Goal: Navigation & Orientation: Find specific page/section

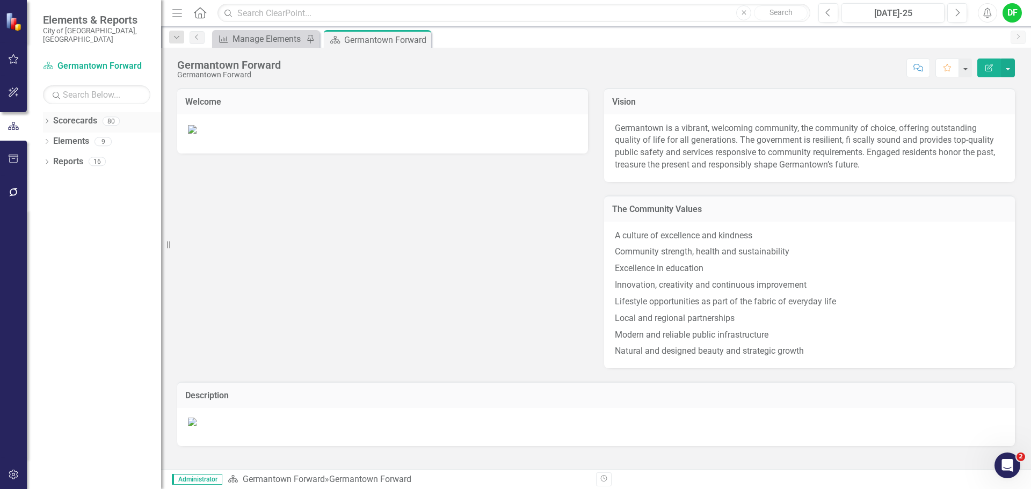
click at [46, 119] on icon "Dropdown" at bounding box center [47, 122] width 8 height 6
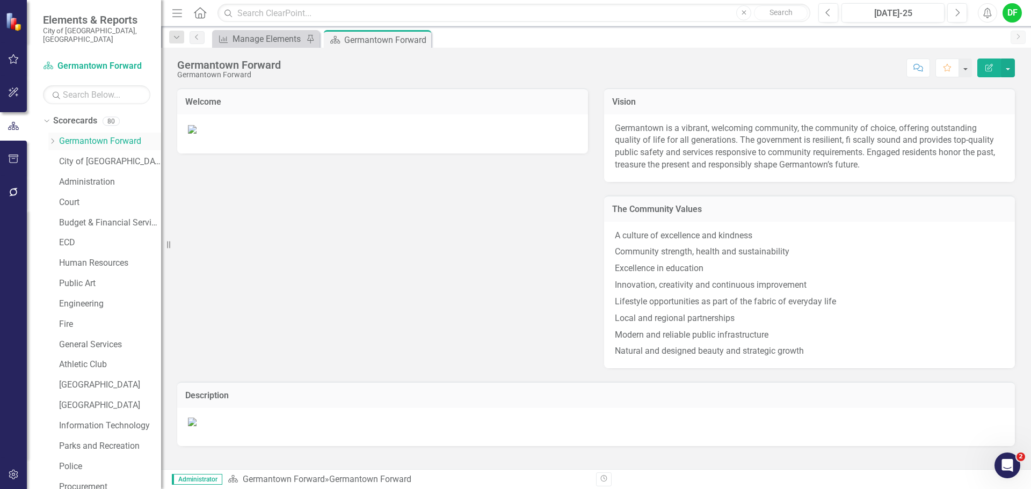
click at [53, 138] on icon "Dropdown" at bounding box center [52, 141] width 8 height 6
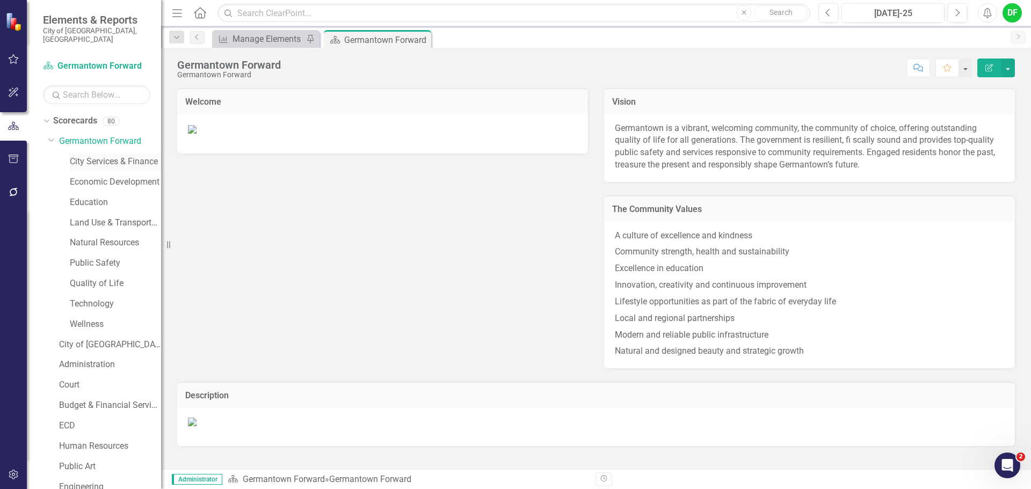
click at [78, 156] on link "City Services & Finance" at bounding box center [115, 162] width 91 height 12
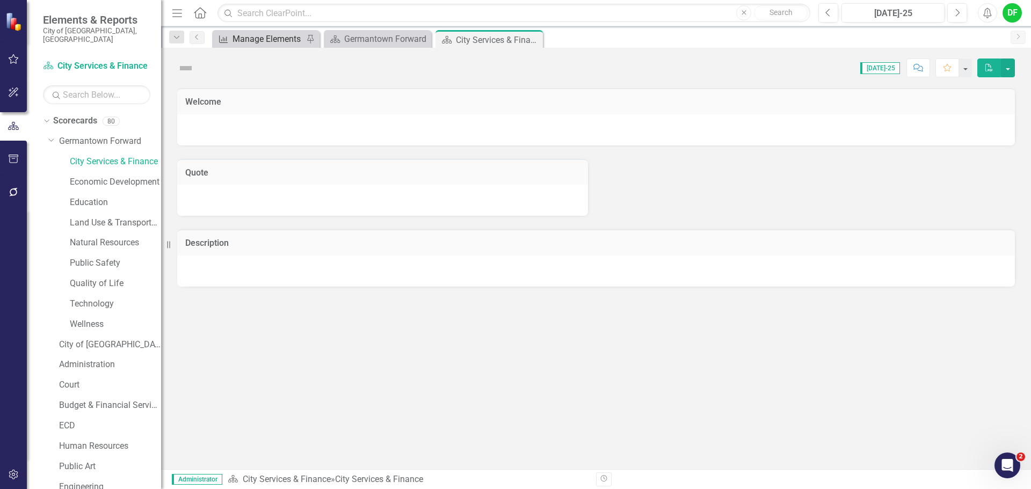
click at [275, 40] on div "Manage Elements" at bounding box center [267, 38] width 71 height 13
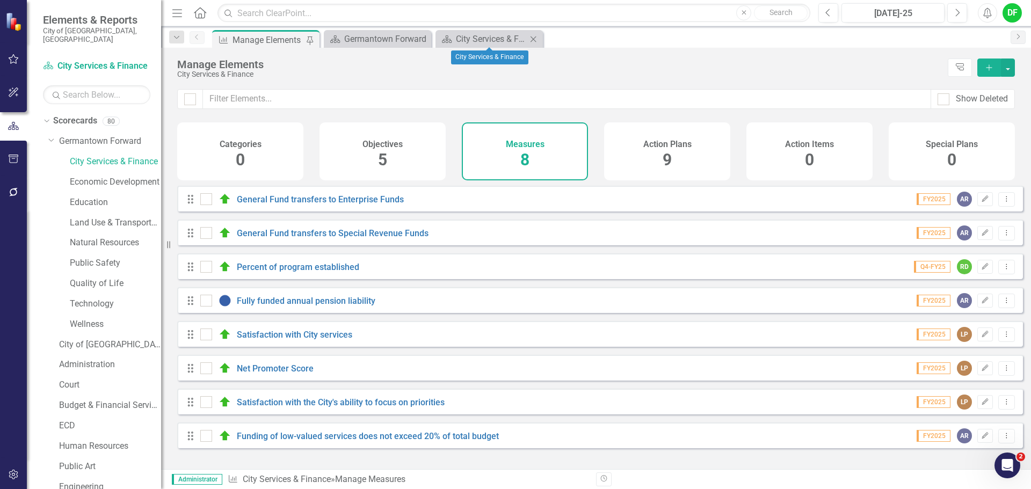
click at [535, 35] on icon "Close" at bounding box center [533, 39] width 11 height 9
click at [90, 176] on link "Economic Development" at bounding box center [115, 182] width 91 height 12
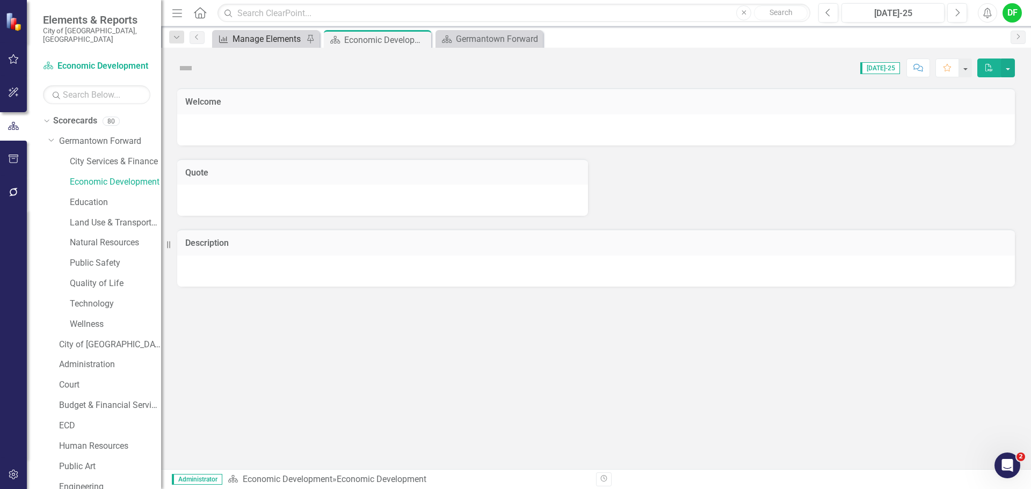
click at [274, 37] on div "Manage Elements" at bounding box center [267, 38] width 71 height 13
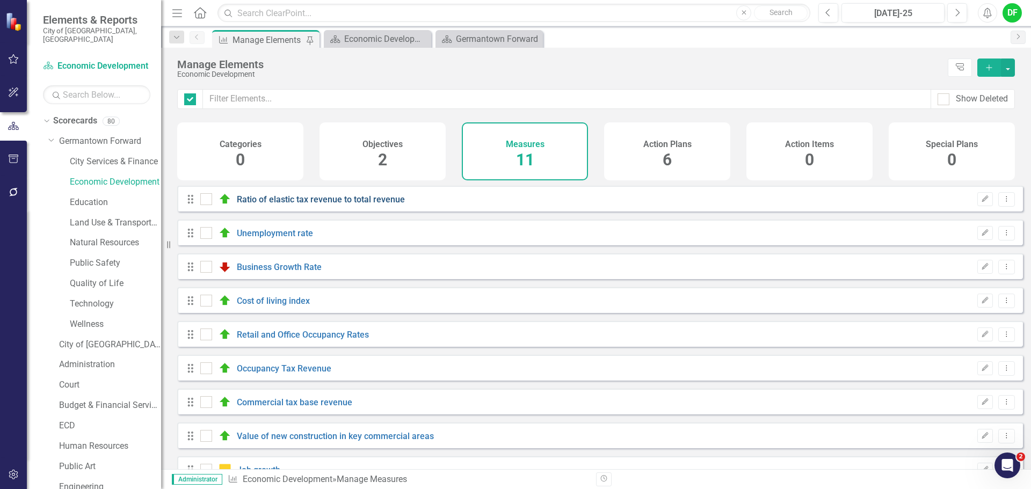
checkbox input "false"
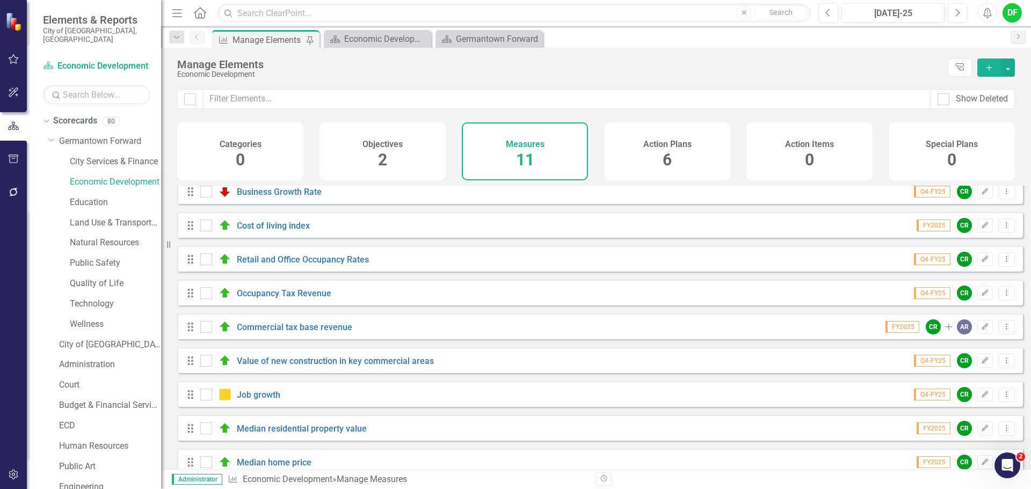
scroll to position [97, 0]
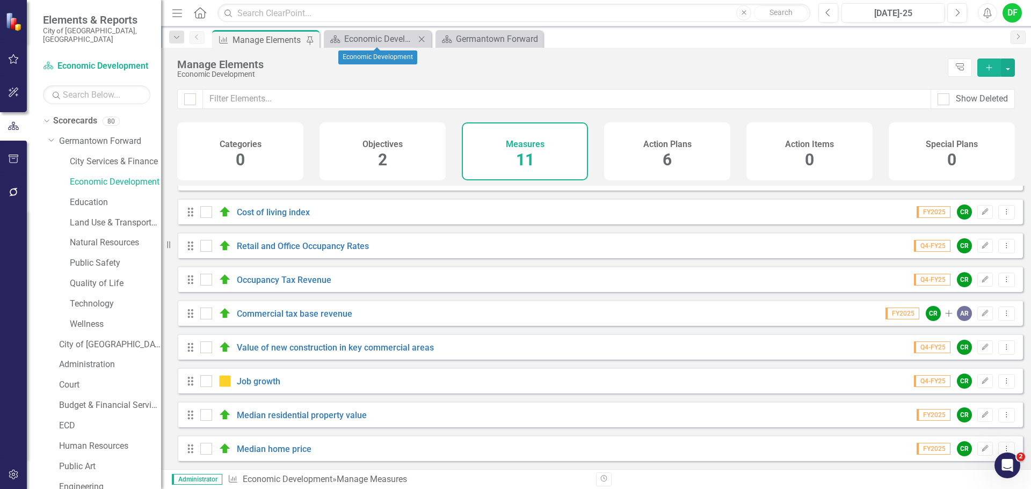
click at [423, 39] on icon "Close" at bounding box center [421, 39] width 11 height 9
click at [94, 196] on link "Education" at bounding box center [115, 202] width 91 height 12
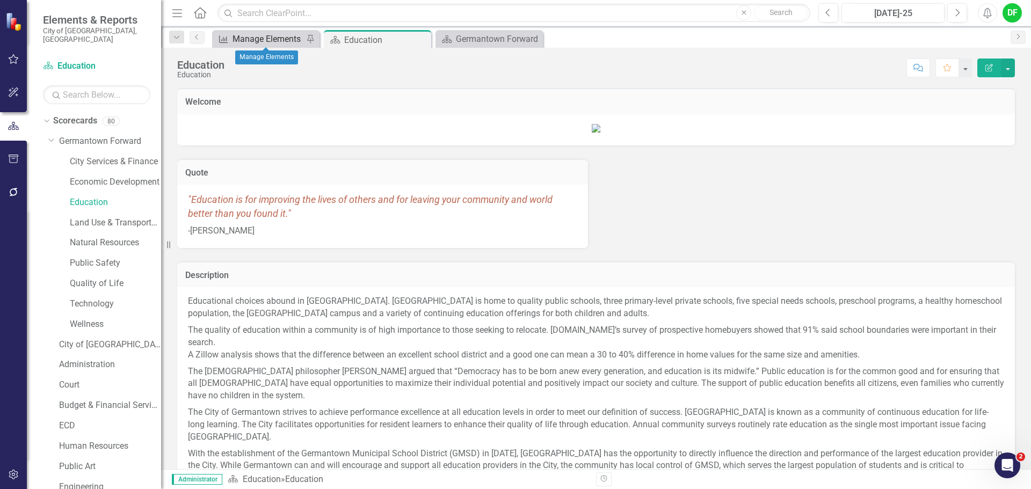
click at [281, 41] on div "Manage Elements" at bounding box center [267, 38] width 71 height 13
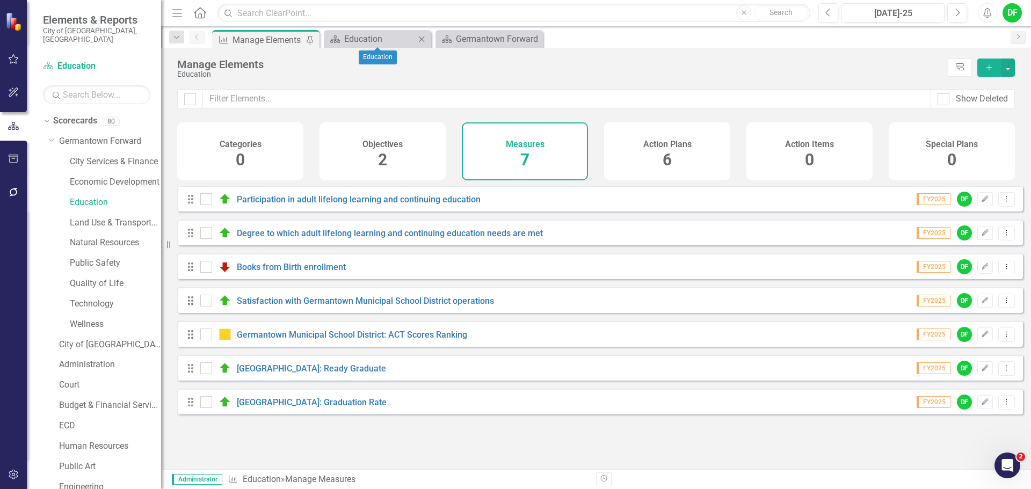
click at [418, 39] on icon "Close" at bounding box center [421, 39] width 11 height 9
click at [101, 217] on link "Land Use & Transportation" at bounding box center [115, 223] width 91 height 12
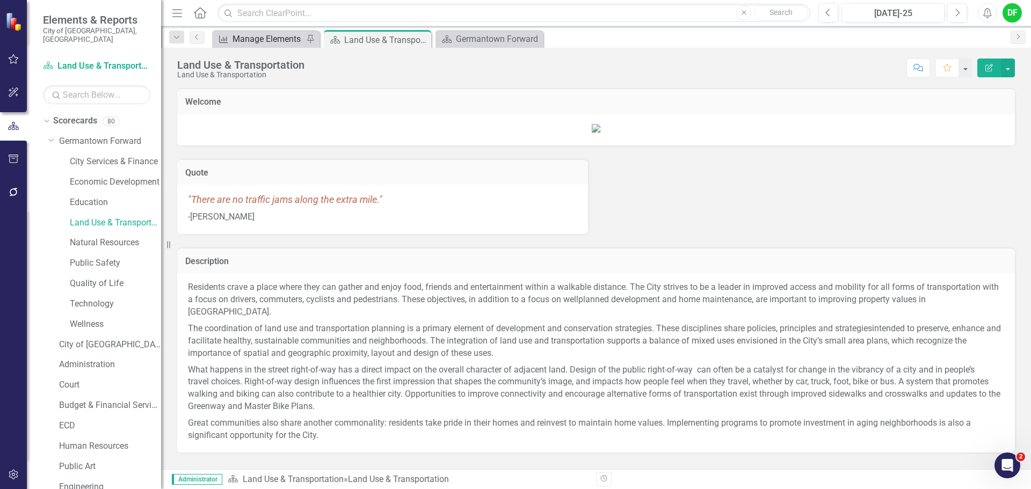
click at [276, 41] on div "Manage Elements" at bounding box center [267, 38] width 71 height 13
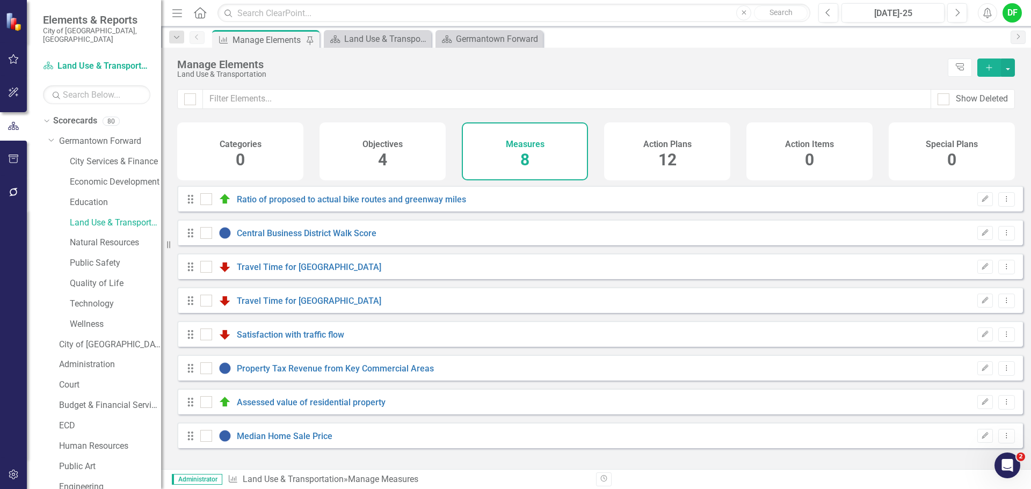
checkbox input "false"
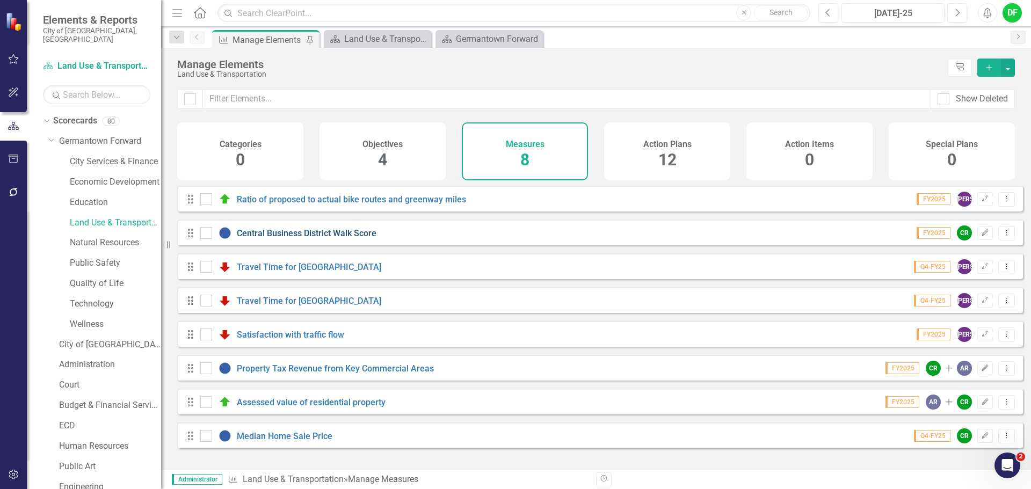
click at [276, 238] on link "Central Business District Walk Score" at bounding box center [307, 233] width 140 height 10
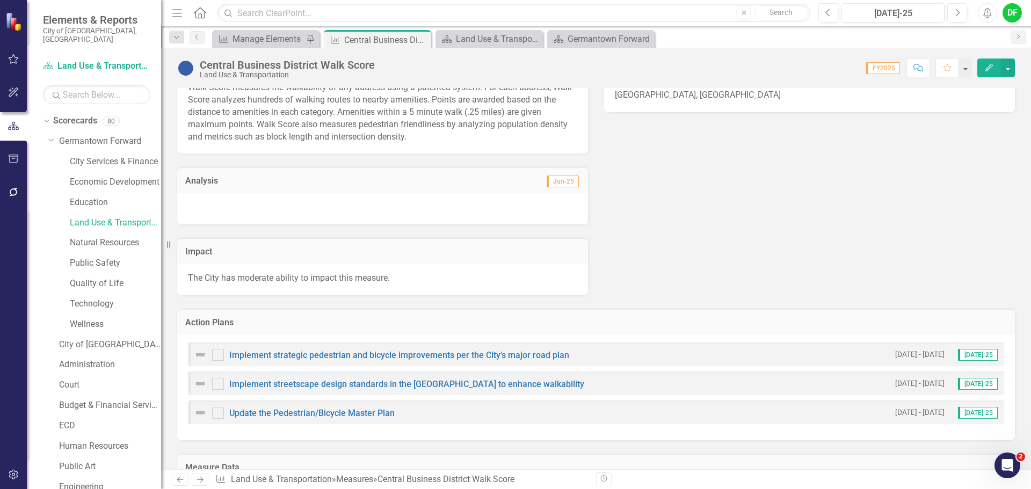
scroll to position [612, 0]
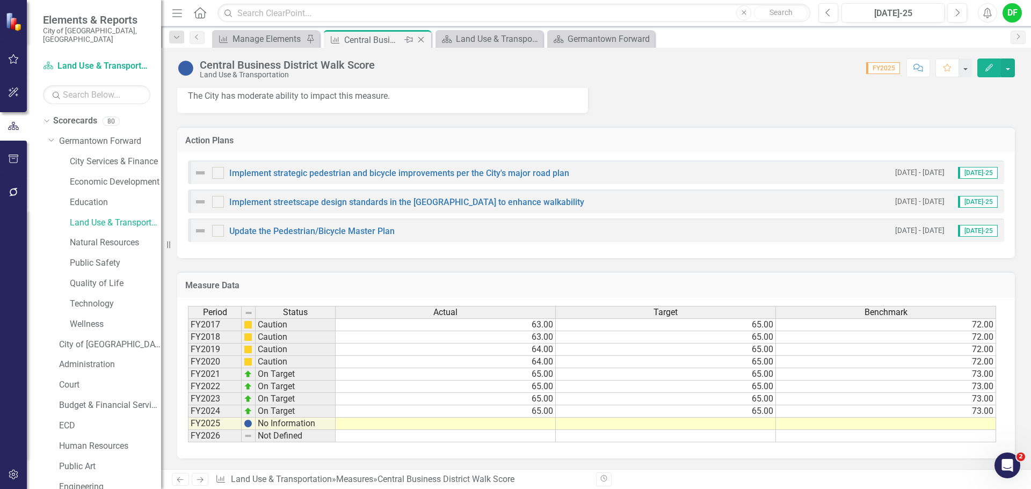
click at [423, 39] on icon "Close" at bounding box center [421, 39] width 11 height 9
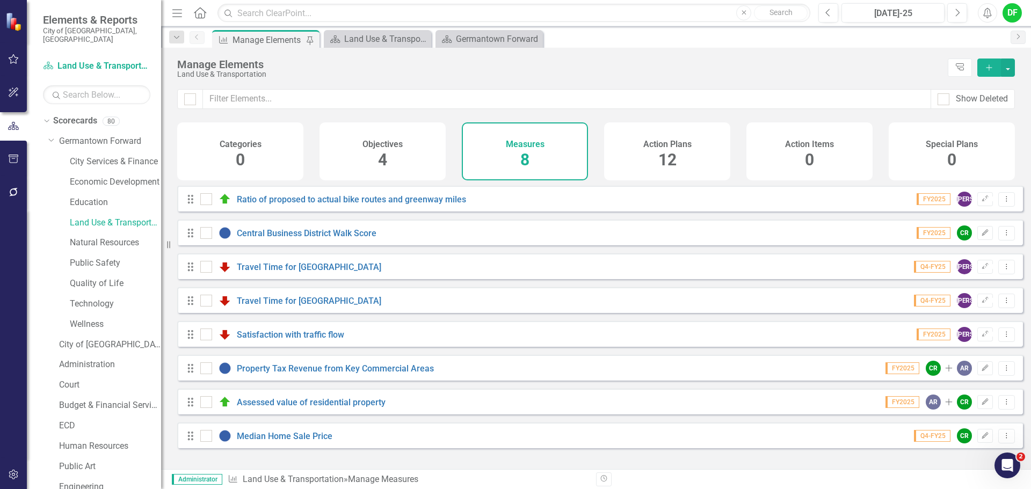
click at [266, 336] on div "Satisfaction with traffic flow" at bounding box center [273, 334] width 147 height 13
click at [266, 340] on link "Satisfaction with traffic flow" at bounding box center [290, 335] width 107 height 10
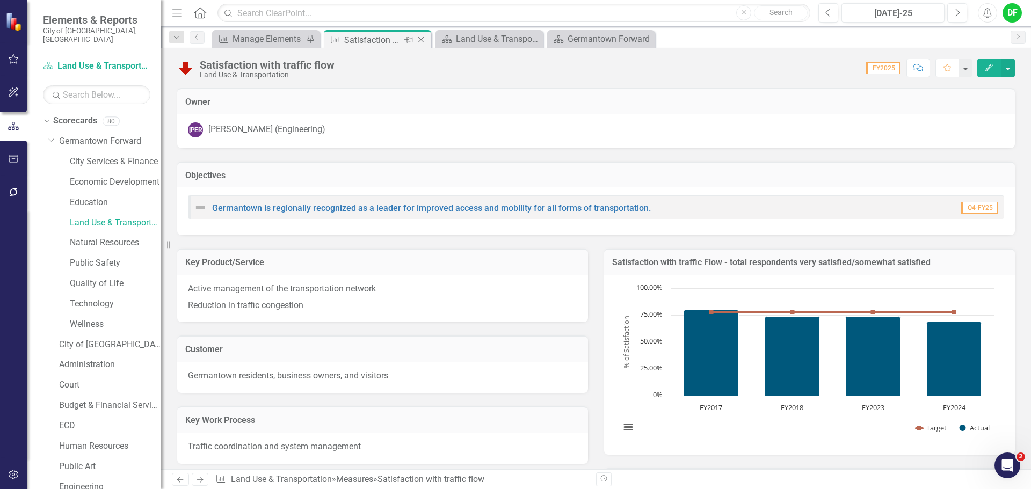
click at [421, 40] on icon "Close" at bounding box center [421, 39] width 11 height 9
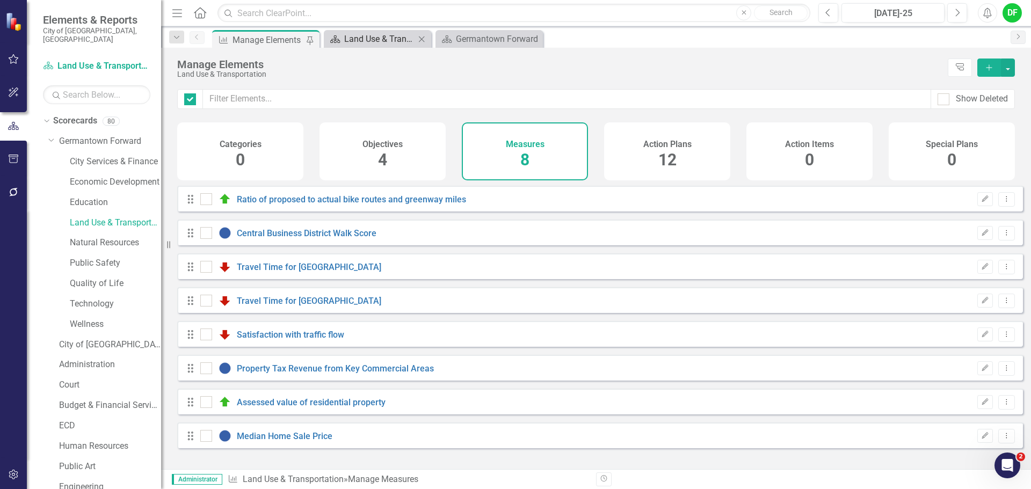
checkbox input "false"
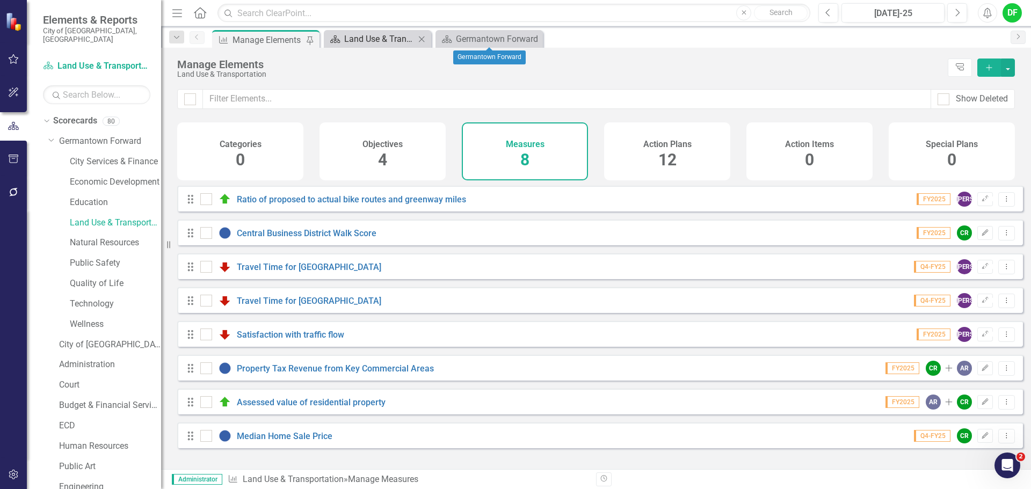
click at [395, 39] on div "Land Use & Transportation" at bounding box center [379, 38] width 71 height 13
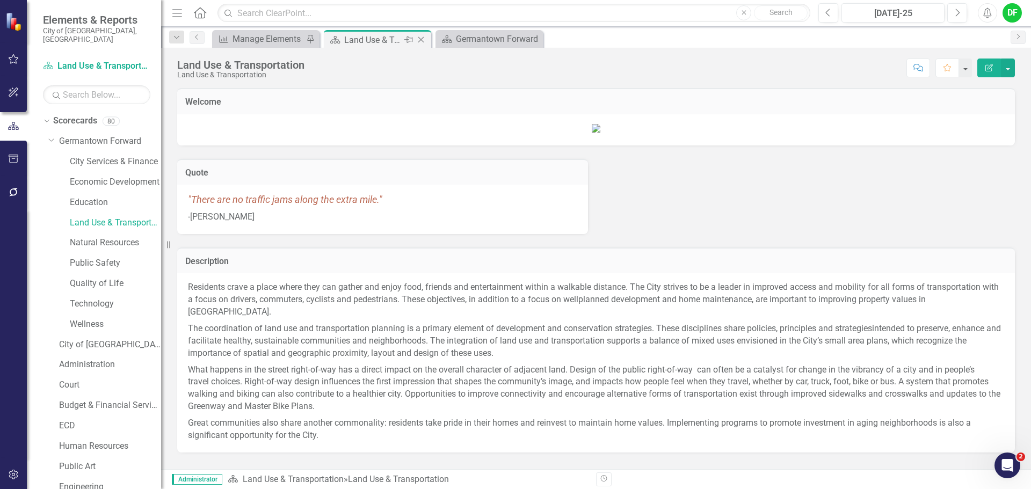
click at [421, 39] on icon "Close" at bounding box center [421, 39] width 11 height 9
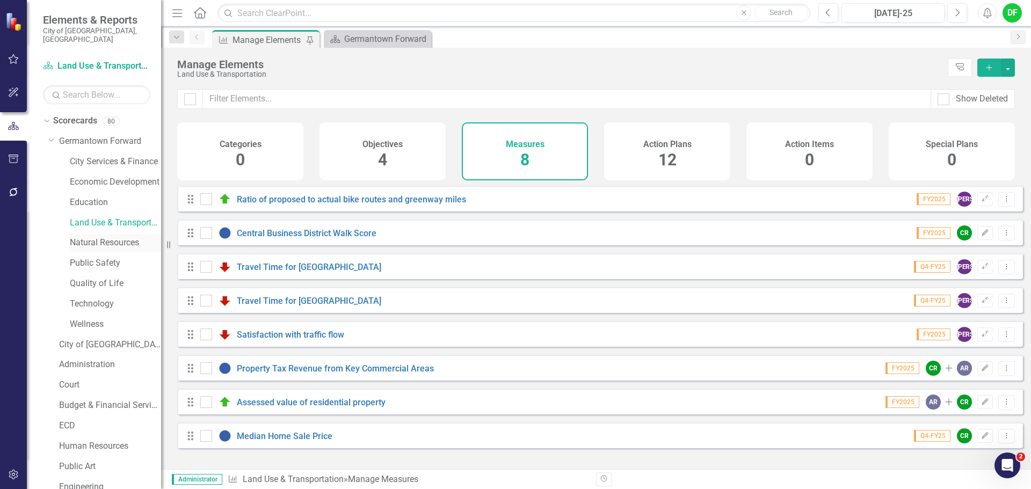
click at [91, 237] on link "Natural Resources" at bounding box center [115, 243] width 91 height 12
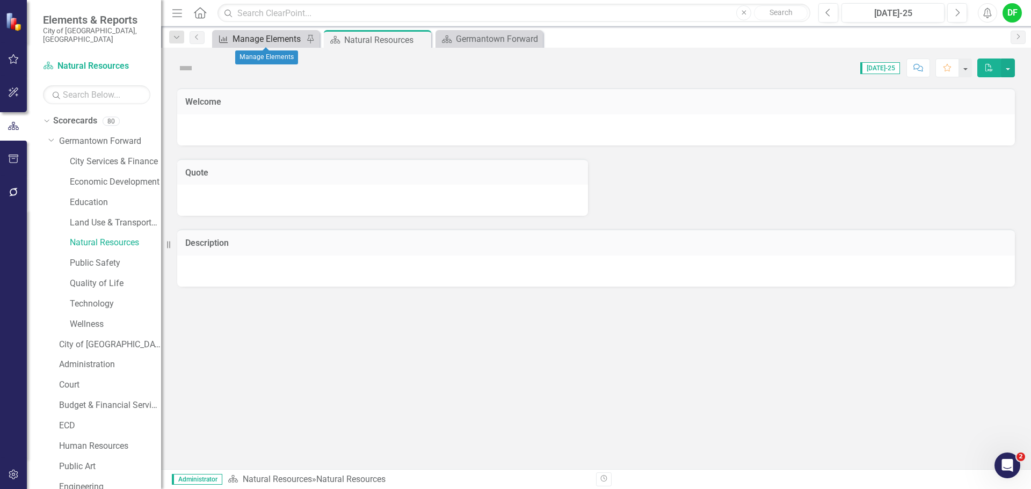
click at [283, 38] on div "Manage Elements" at bounding box center [267, 38] width 71 height 13
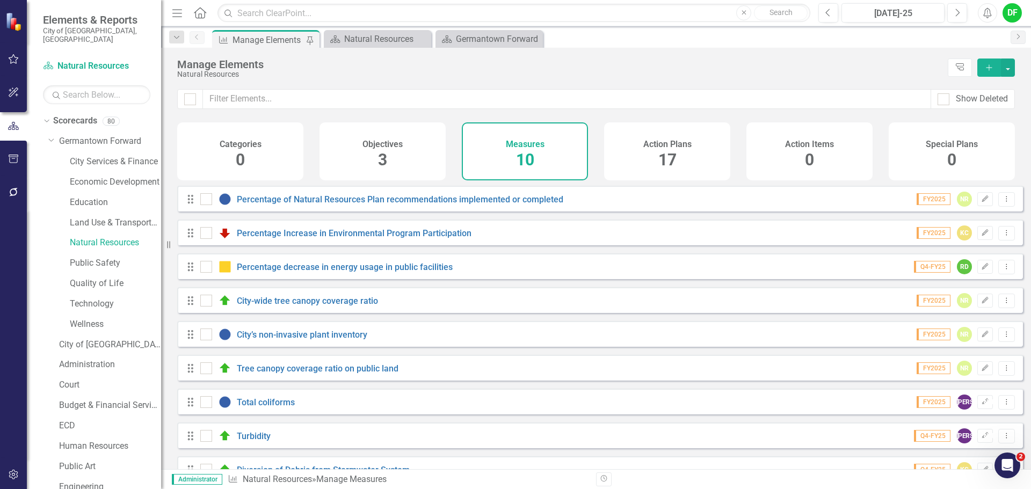
scroll to position [63, 0]
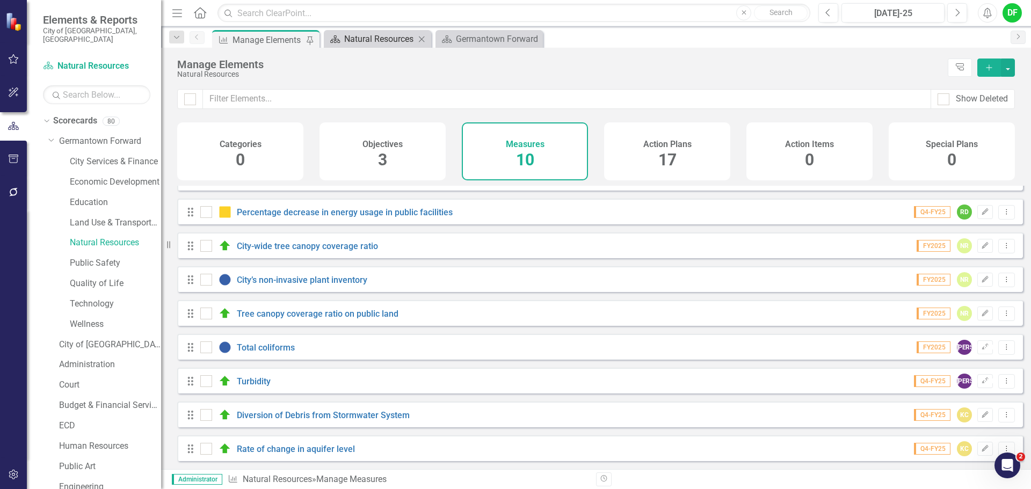
click at [373, 43] on div "Natural Resources" at bounding box center [379, 38] width 71 height 13
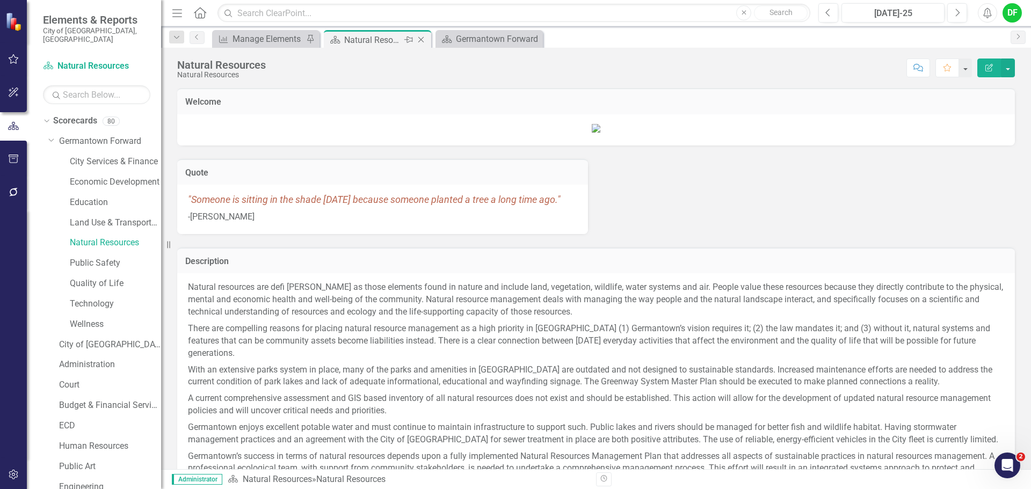
click at [420, 39] on icon "Close" at bounding box center [421, 39] width 11 height 9
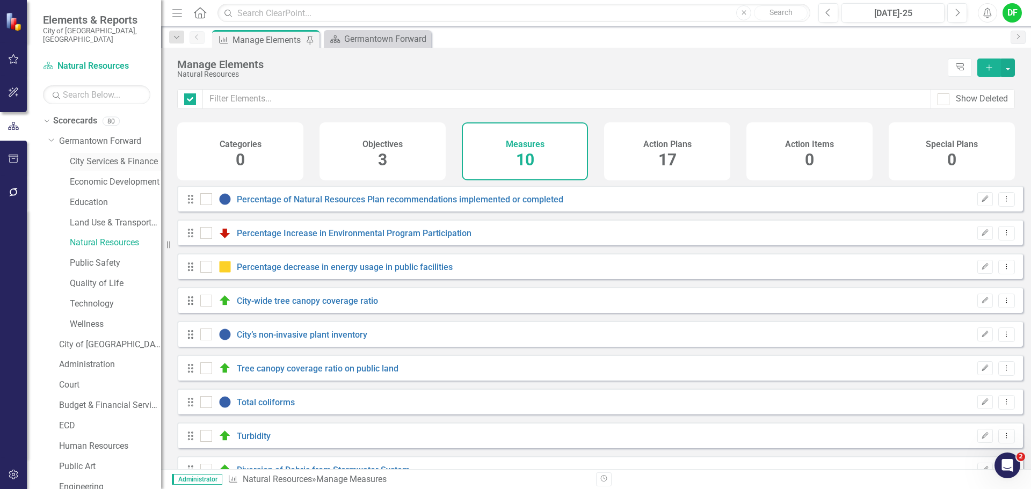
checkbox input "false"
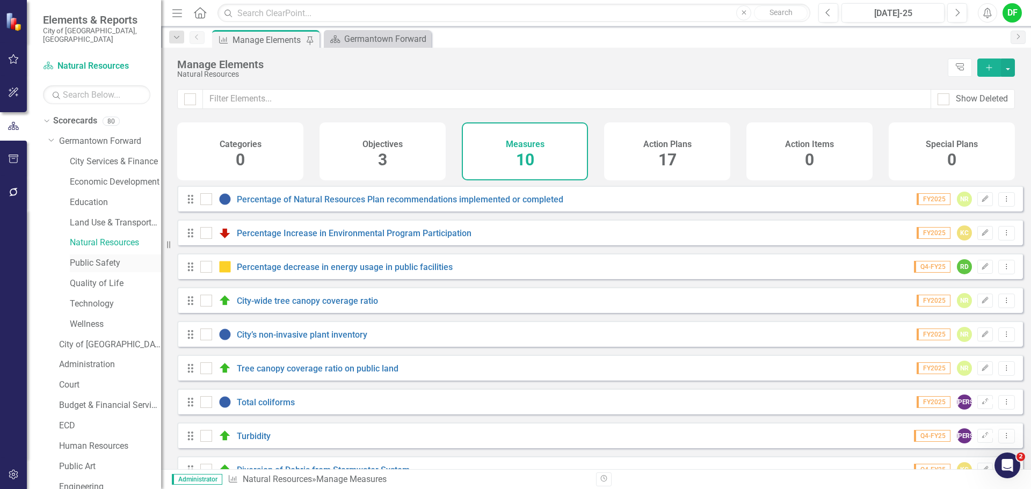
click at [86, 257] on link "Public Safety" at bounding box center [115, 263] width 91 height 12
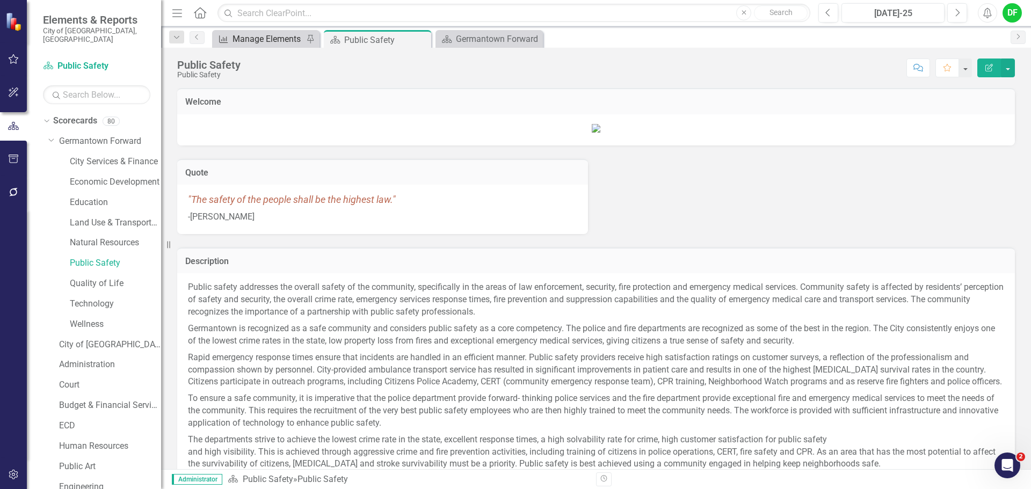
click at [278, 40] on div "Manage Elements" at bounding box center [267, 38] width 71 height 13
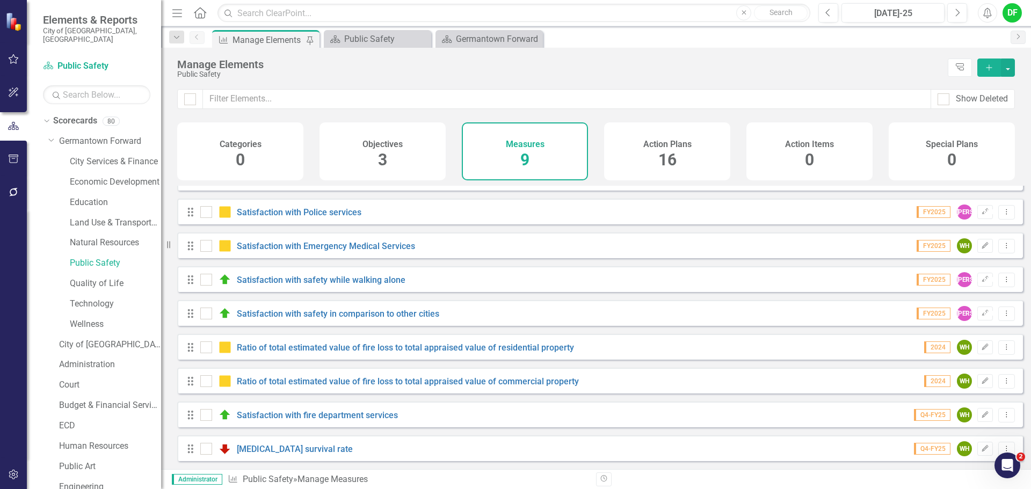
scroll to position [29, 0]
click at [322, 318] on link "Satisfaction with safety in comparison to other cities" at bounding box center [338, 314] width 202 height 10
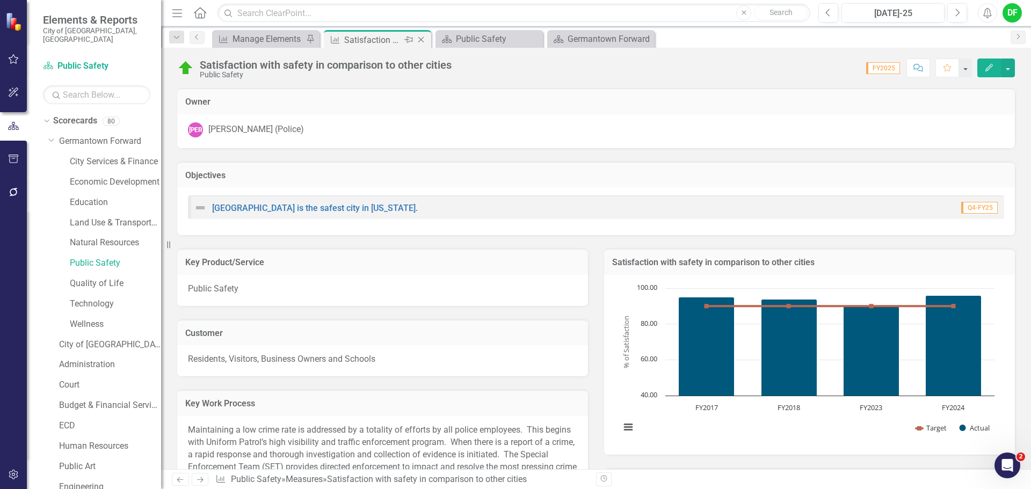
click at [421, 40] on icon at bounding box center [421, 40] width 6 height 6
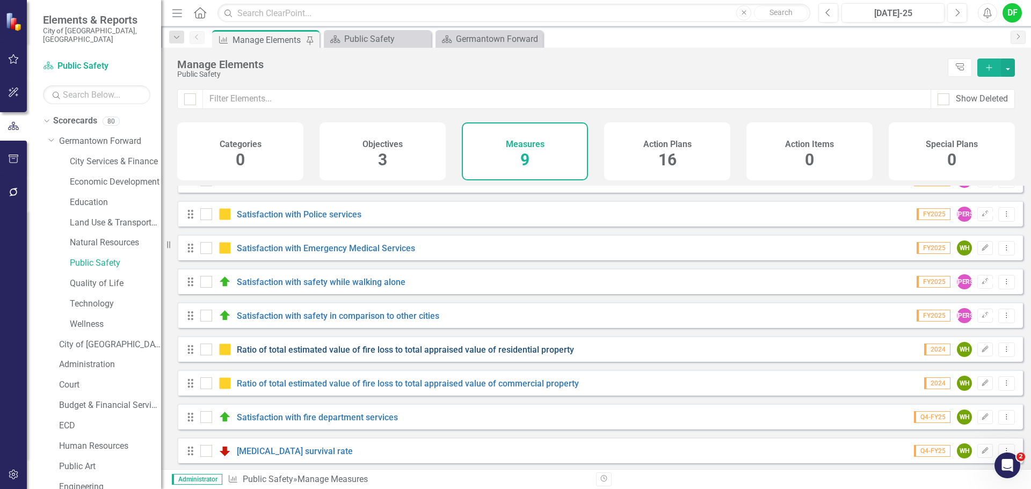
scroll to position [29, 0]
click at [395, 39] on div "Public Safety" at bounding box center [379, 38] width 71 height 13
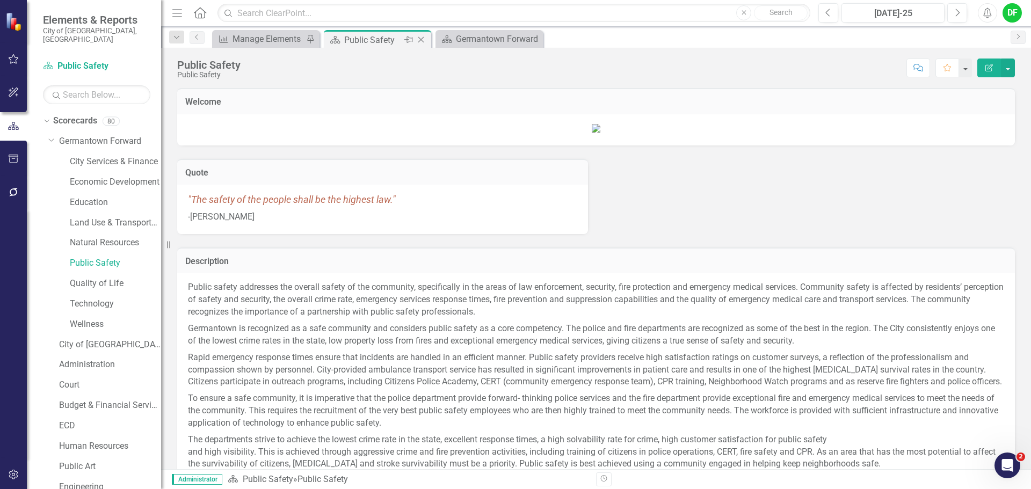
click at [423, 41] on icon "Close" at bounding box center [421, 39] width 11 height 9
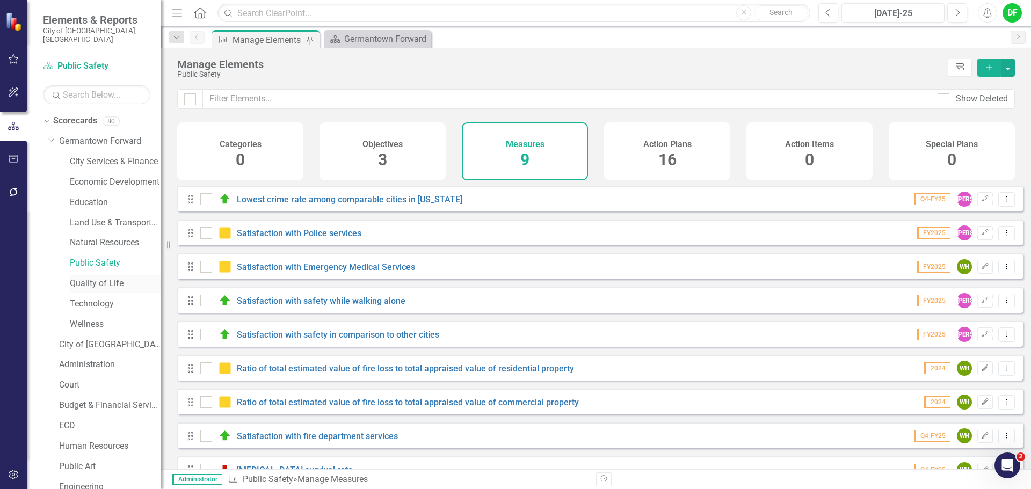
click at [103, 278] on link "Quality of Life" at bounding box center [115, 284] width 91 height 12
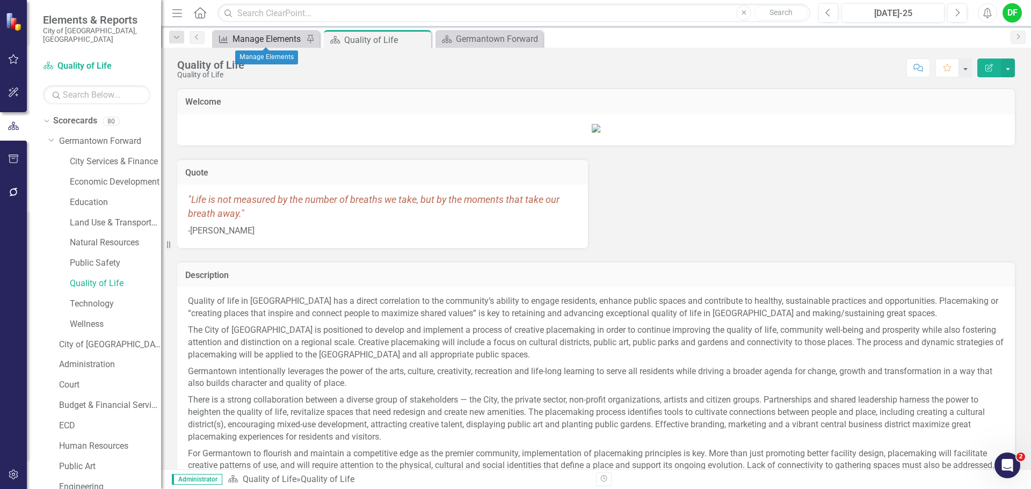
click at [266, 35] on div "Manage Elements" at bounding box center [267, 38] width 71 height 13
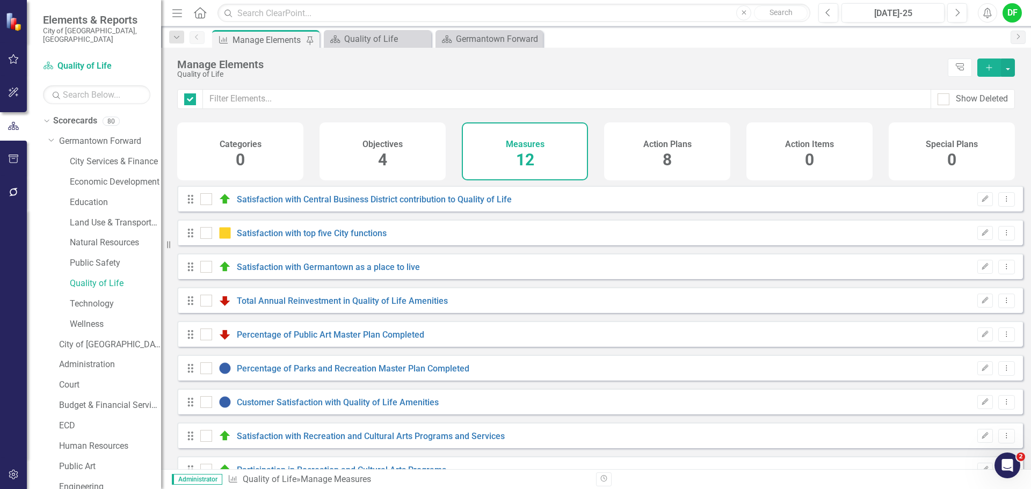
checkbox input "false"
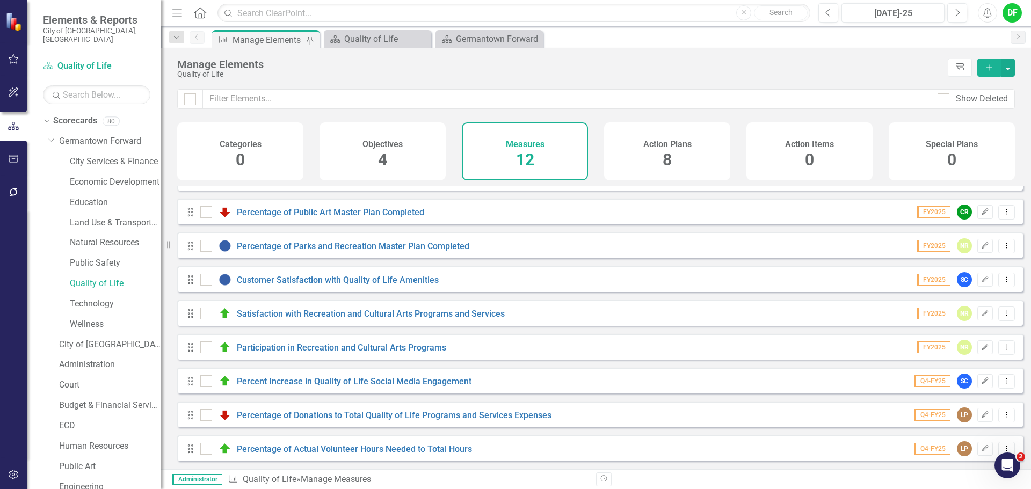
scroll to position [130, 0]
click at [397, 41] on div "Quality of Life" at bounding box center [379, 38] width 71 height 13
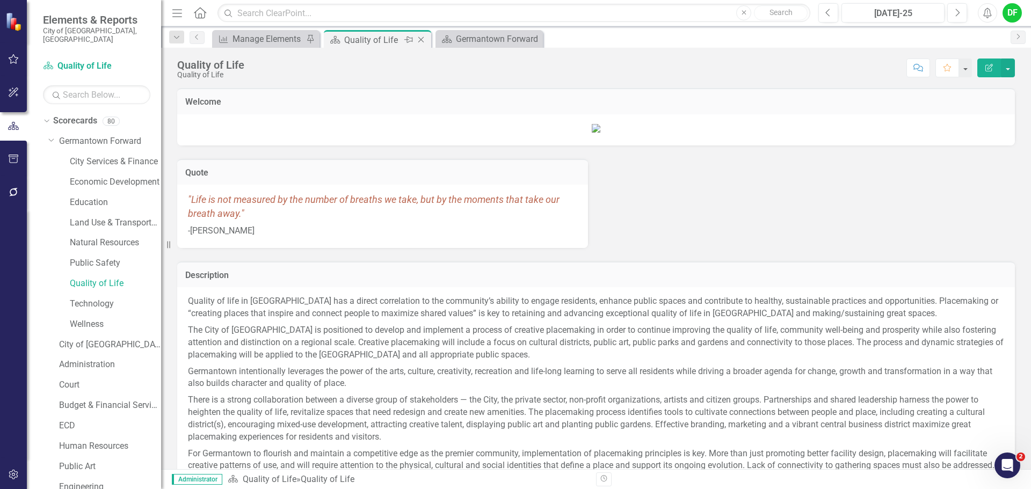
click at [422, 38] on icon "Close" at bounding box center [421, 39] width 11 height 9
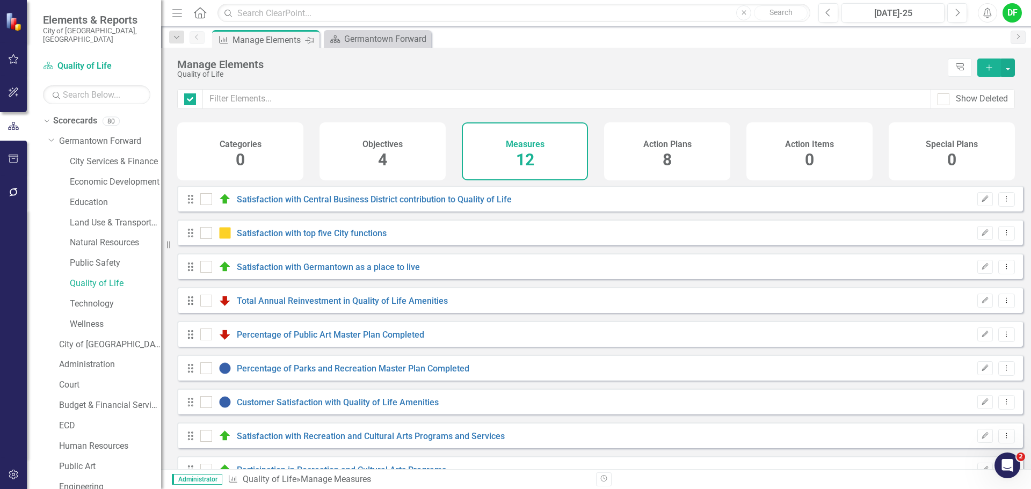
checkbox input "false"
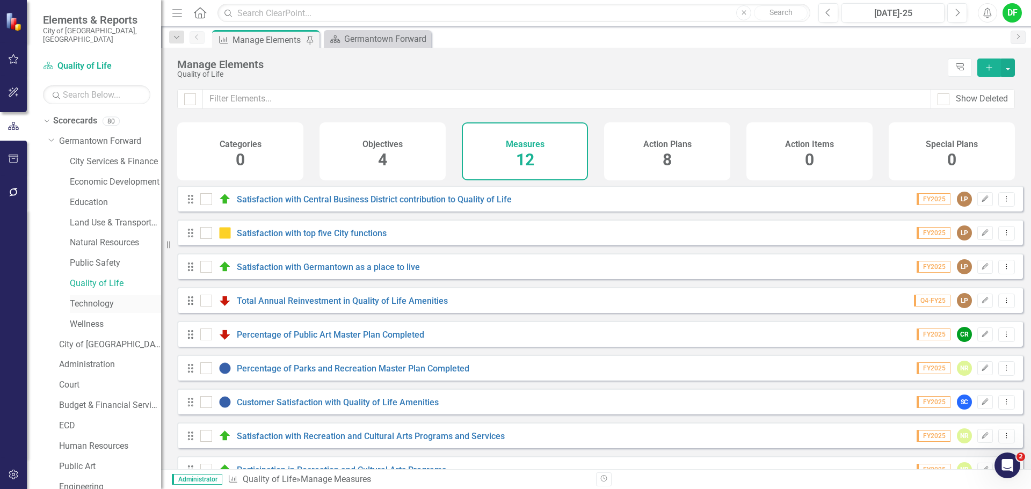
click at [98, 298] on link "Technology" at bounding box center [115, 304] width 91 height 12
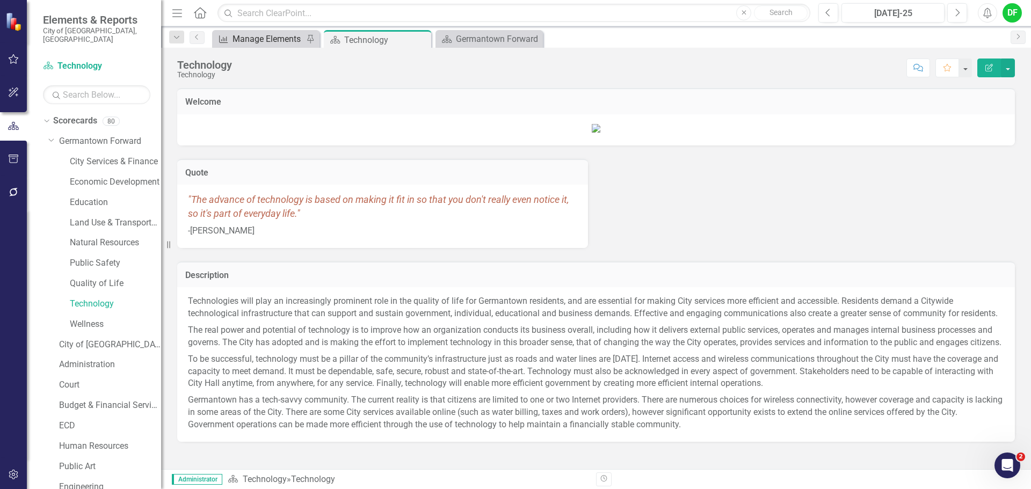
click at [278, 33] on div "Manage Elements" at bounding box center [267, 38] width 71 height 13
